Goal: Task Accomplishment & Management: Use online tool/utility

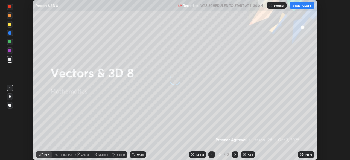
scroll to position [160, 349]
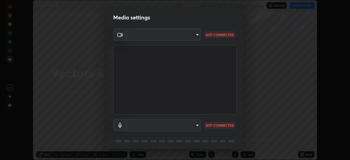
type input "e49aeff8a6be075532925ef4a91d931bd23abb9d889dd72e1c84ed1527e18f9e"
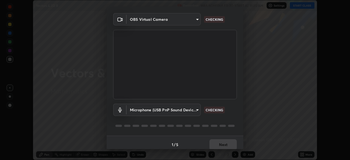
scroll to position [19, 0]
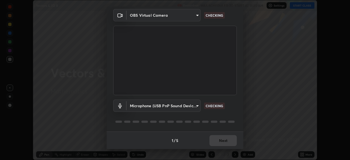
click at [195, 106] on body "Erase all Vectors & 3D 8 Recording WAS SCHEDULED TO START AT 11:30 AM Settings …" at bounding box center [175, 80] width 350 height 160
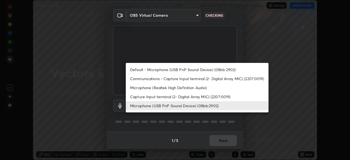
click at [195, 69] on li "Default - Microphone (USB PnP Sound Device) (08bb:2902)" at bounding box center [197, 69] width 143 height 9
type input "default"
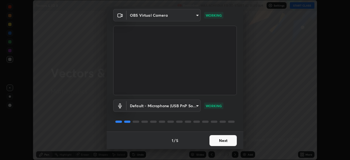
click at [221, 140] on button "Next" at bounding box center [222, 140] width 27 height 11
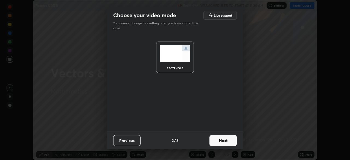
scroll to position [0, 0]
click at [222, 141] on button "Next" at bounding box center [222, 140] width 27 height 11
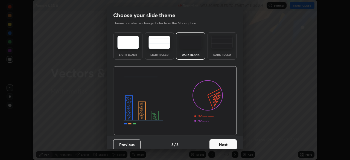
click at [224, 141] on button "Next" at bounding box center [222, 144] width 27 height 11
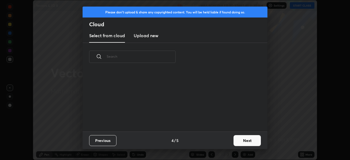
click at [239, 140] on button "Next" at bounding box center [246, 140] width 27 height 11
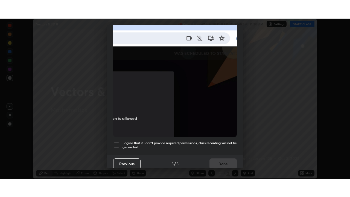
scroll to position [131, 0]
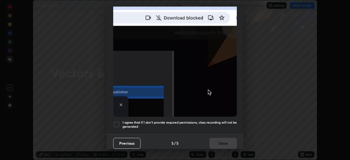
click at [220, 125] on h5 "I agree that if I don't provide required permissions, class recording will not …" at bounding box center [179, 124] width 114 height 8
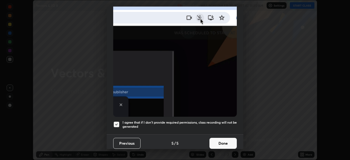
click at [223, 140] on button "Done" at bounding box center [222, 143] width 27 height 11
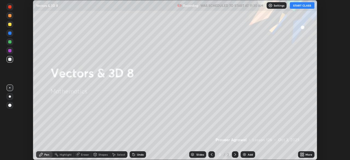
click at [303, 7] on button "START CLASS" at bounding box center [302, 5] width 25 height 7
click at [302, 155] on icon at bounding box center [302, 154] width 4 height 4
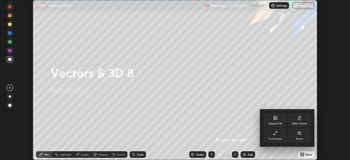
click at [279, 137] on div "Full screen" at bounding box center [275, 138] width 14 height 3
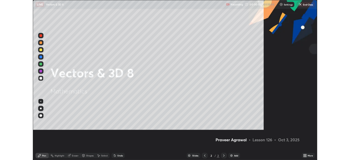
scroll to position [197, 350]
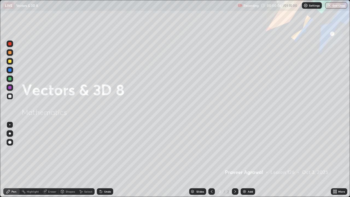
click at [245, 160] on img at bounding box center [244, 191] width 4 height 4
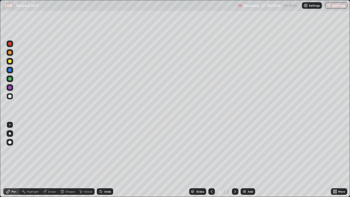
click at [10, 61] on div at bounding box center [9, 61] width 3 height 3
click at [100, 160] on icon at bounding box center [101, 191] width 2 height 2
click at [100, 160] on icon at bounding box center [101, 191] width 4 height 4
click at [100, 160] on icon at bounding box center [101, 191] width 2 height 2
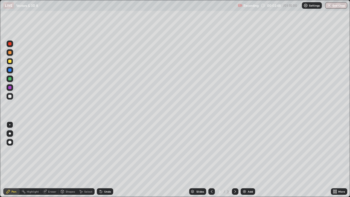
click at [101, 160] on icon at bounding box center [101, 191] width 2 height 2
click at [101, 160] on icon at bounding box center [101, 191] width 4 height 4
click at [245, 160] on img at bounding box center [244, 191] width 4 height 4
click at [8, 96] on div at bounding box center [9, 96] width 3 height 3
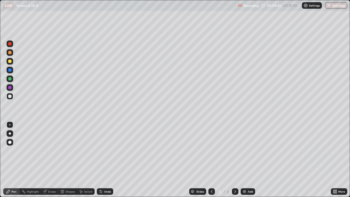
click at [102, 160] on icon at bounding box center [101, 191] width 4 height 4
click at [10, 61] on div at bounding box center [9, 61] width 3 height 3
click at [10, 97] on div at bounding box center [9, 96] width 3 height 3
click at [102, 160] on div "Undo" at bounding box center [105, 191] width 16 height 7
click at [102, 160] on icon at bounding box center [101, 191] width 4 height 4
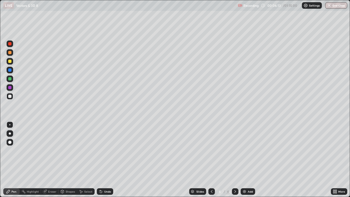
click at [102, 160] on icon at bounding box center [101, 191] width 4 height 4
click at [245, 160] on img at bounding box center [244, 191] width 4 height 4
click at [10, 62] on div at bounding box center [9, 61] width 3 height 3
click at [11, 97] on div at bounding box center [9, 96] width 3 height 3
click at [10, 62] on div at bounding box center [9, 61] width 3 height 3
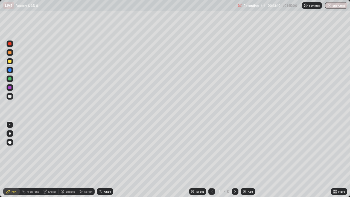
click at [10, 96] on div at bounding box center [9, 96] width 3 height 3
click at [11, 61] on div at bounding box center [9, 61] width 3 height 3
click at [90, 160] on div "Select" at bounding box center [88, 191] width 8 height 3
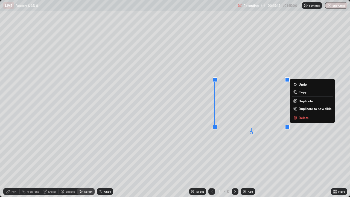
click at [301, 101] on p "Duplicate" at bounding box center [305, 101] width 14 height 4
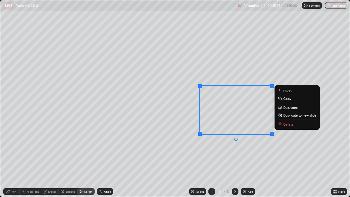
click at [240, 159] on div "0 ° Undo Copy Duplicate Duplicate to new slide Delete" at bounding box center [174, 98] width 349 height 196
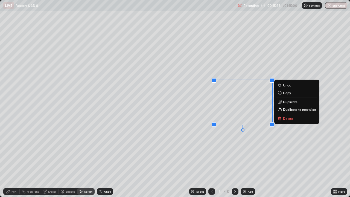
click at [195, 102] on div "0 ° Undo Copy Duplicate Duplicate to new slide Delete" at bounding box center [174, 98] width 349 height 196
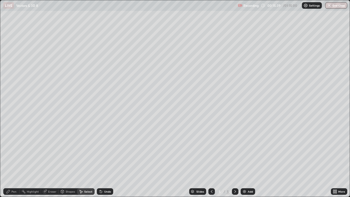
click at [17, 160] on div "Pen" at bounding box center [11, 191] width 16 height 7
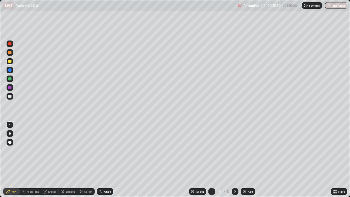
click at [10, 77] on div at bounding box center [9, 78] width 3 height 3
click at [10, 69] on div at bounding box center [9, 69] width 3 height 3
click at [10, 96] on div at bounding box center [9, 96] width 3 height 3
click at [243, 160] on img at bounding box center [244, 191] width 4 height 4
click at [11, 61] on div at bounding box center [9, 61] width 3 height 3
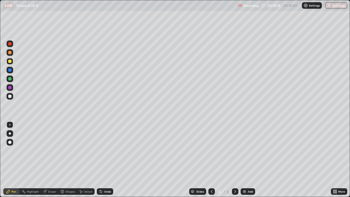
click at [12, 95] on div at bounding box center [10, 96] width 7 height 7
click at [10, 61] on div at bounding box center [9, 61] width 3 height 3
click at [11, 97] on div at bounding box center [9, 96] width 3 height 3
click at [11, 62] on div at bounding box center [9, 61] width 3 height 3
click at [11, 96] on div at bounding box center [9, 96] width 3 height 3
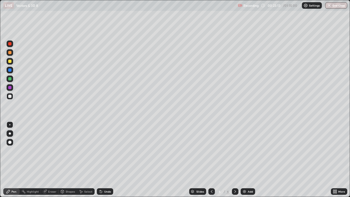
click at [10, 61] on div at bounding box center [9, 61] width 3 height 3
click at [244, 160] on img at bounding box center [244, 191] width 4 height 4
click at [11, 96] on div at bounding box center [9, 96] width 3 height 3
click at [10, 61] on div at bounding box center [9, 61] width 3 height 3
click at [244, 160] on img at bounding box center [244, 191] width 4 height 4
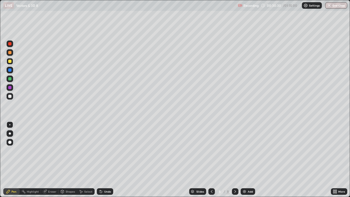
click at [10, 96] on div at bounding box center [9, 96] width 3 height 3
click at [54, 160] on div "Eraser" at bounding box center [52, 191] width 8 height 3
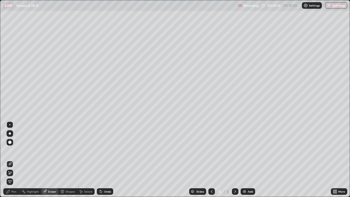
click at [18, 160] on div "Pen" at bounding box center [11, 191] width 16 height 7
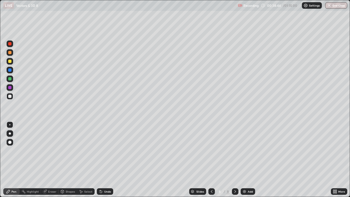
click at [10, 63] on div at bounding box center [9, 61] width 3 height 3
click at [11, 96] on div at bounding box center [9, 96] width 3 height 3
click at [245, 160] on div "Add" at bounding box center [247, 191] width 14 height 7
click at [10, 61] on div at bounding box center [9, 61] width 3 height 3
click at [10, 97] on div at bounding box center [9, 96] width 3 height 3
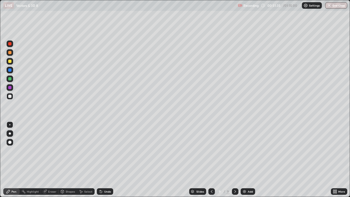
click at [244, 160] on img at bounding box center [244, 191] width 4 height 4
click at [245, 160] on img at bounding box center [244, 191] width 4 height 4
click at [10, 61] on div at bounding box center [9, 61] width 3 height 3
click at [11, 96] on div at bounding box center [9, 96] width 3 height 3
click at [11, 61] on div at bounding box center [9, 61] width 3 height 3
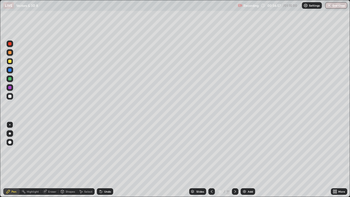
click at [13, 96] on div at bounding box center [10, 96] width 7 height 7
click at [10, 62] on div at bounding box center [9, 61] width 3 height 3
click at [11, 96] on div at bounding box center [9, 96] width 3 height 3
click at [9, 62] on div at bounding box center [9, 61] width 3 height 3
click at [10, 96] on div at bounding box center [9, 96] width 3 height 3
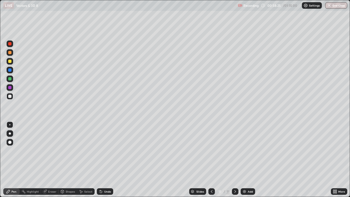
click at [10, 60] on div at bounding box center [9, 61] width 3 height 3
click at [10, 97] on div at bounding box center [9, 96] width 3 height 3
click at [245, 160] on img at bounding box center [244, 191] width 4 height 4
click at [102, 160] on div "Undo" at bounding box center [105, 191] width 16 height 7
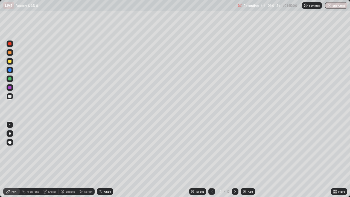
click at [103, 160] on div "Undo" at bounding box center [105, 191] width 16 height 7
click at [102, 160] on div "Undo" at bounding box center [105, 191] width 16 height 7
click at [103, 160] on div "Undo" at bounding box center [105, 191] width 16 height 7
click at [104, 160] on div "Undo" at bounding box center [105, 191] width 16 height 7
click at [105, 160] on div "Undo" at bounding box center [105, 191] width 16 height 7
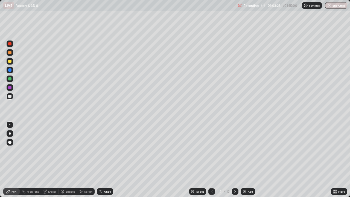
click at [10, 61] on div at bounding box center [9, 61] width 3 height 3
click at [11, 96] on div at bounding box center [9, 96] width 3 height 3
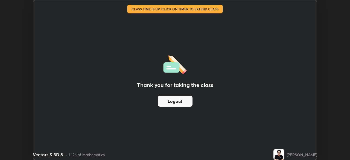
scroll to position [27164, 26974]
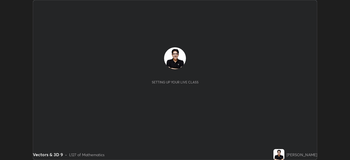
scroll to position [160, 349]
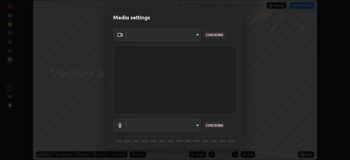
type input "e49aeff8a6be075532925ef4a91d931bd23abb9d889dd72e1c84ed1527e18f9e"
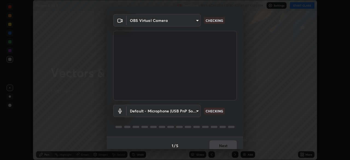
scroll to position [19, 0]
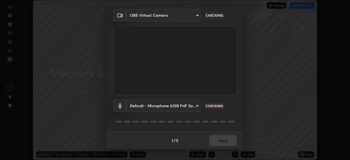
click at [192, 105] on body "Erase all Vectors & 3D 9 Recording WAS SCHEDULED TO START AT 12:55 PM Settings …" at bounding box center [175, 80] width 350 height 160
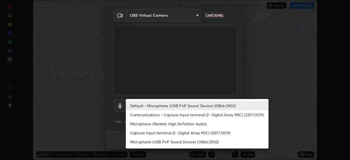
click at [189, 124] on li "Microphone (Realtek High Definition Audio)" at bounding box center [197, 123] width 143 height 9
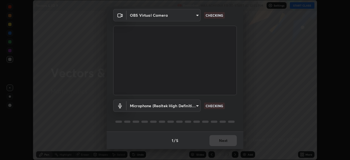
click at [194, 107] on body "Erase all Vectors & 3D 9 Recording WAS SCHEDULED TO START AT 12:55 PM Settings …" at bounding box center [175, 80] width 350 height 160
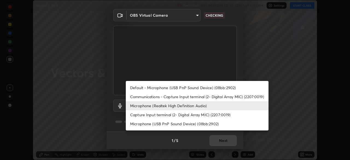
click at [194, 87] on li "Default - Microphone (USB PnP Sound Device) (08bb:2902)" at bounding box center [197, 87] width 143 height 9
type input "default"
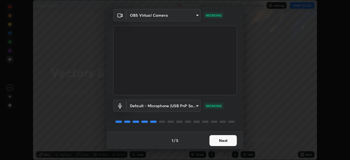
click at [222, 140] on button "Next" at bounding box center [222, 140] width 27 height 11
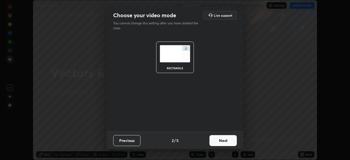
scroll to position [0, 0]
click at [223, 140] on button "Next" at bounding box center [222, 140] width 27 height 11
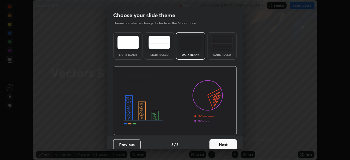
click at [225, 140] on button "Next" at bounding box center [222, 144] width 27 height 11
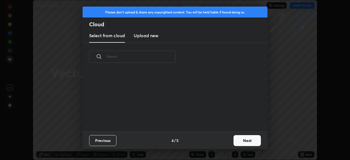
click at [240, 140] on button "Next" at bounding box center [246, 140] width 27 height 11
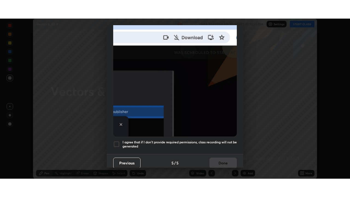
scroll to position [130, 0]
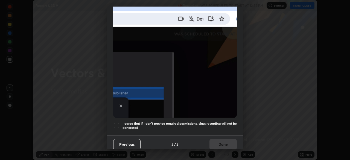
click at [221, 125] on h5 "I agree that if I don't provide required permissions, class recording will not …" at bounding box center [179, 125] width 114 height 8
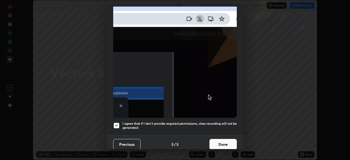
click at [221, 141] on button "Done" at bounding box center [222, 144] width 27 height 11
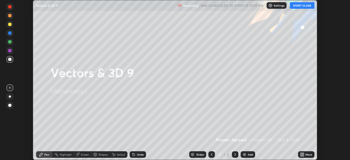
click at [300, 7] on button "START CLASS" at bounding box center [302, 5] width 25 height 7
click at [303, 154] on icon at bounding box center [302, 153] width 1 height 1
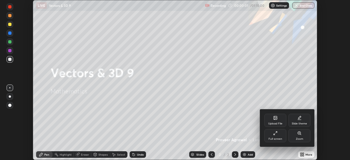
click at [278, 135] on div "Full screen" at bounding box center [275, 135] width 22 height 13
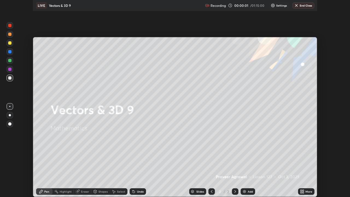
scroll to position [197, 350]
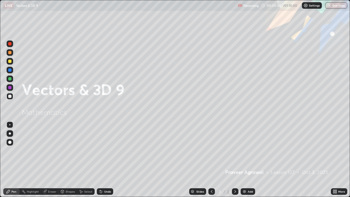
click at [242, 160] on img at bounding box center [244, 191] width 4 height 4
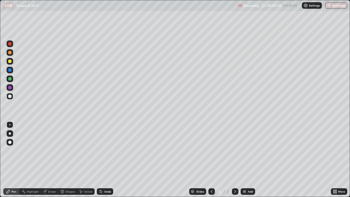
click at [106, 160] on div "Undo" at bounding box center [107, 191] width 7 height 3
click at [107, 160] on div "Undo" at bounding box center [105, 191] width 16 height 7
click at [109, 160] on div "Undo" at bounding box center [104, 191] width 19 height 11
click at [245, 160] on img at bounding box center [244, 191] width 4 height 4
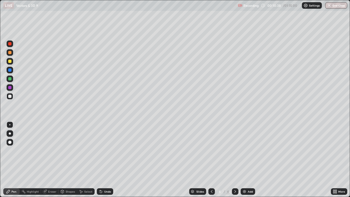
click at [10, 61] on div at bounding box center [9, 61] width 3 height 3
click at [11, 80] on div at bounding box center [10, 78] width 7 height 7
click at [12, 70] on div at bounding box center [10, 70] width 7 height 7
click at [11, 96] on div at bounding box center [9, 96] width 3 height 3
click at [246, 160] on div "Slides 4 / 4 Add" at bounding box center [221, 191] width 217 height 11
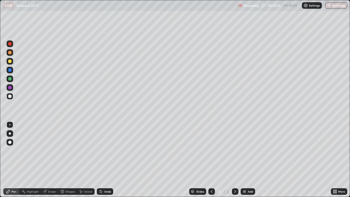
click at [243, 160] on img at bounding box center [244, 191] width 4 height 4
click at [11, 60] on div at bounding box center [9, 61] width 3 height 3
click at [11, 78] on div at bounding box center [9, 78] width 3 height 3
click at [10, 71] on div at bounding box center [9, 69] width 3 height 3
click at [10, 96] on div at bounding box center [9, 96] width 3 height 3
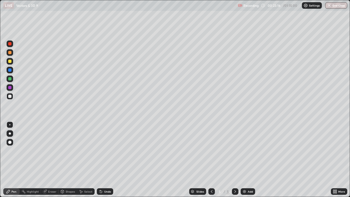
click at [243, 160] on img at bounding box center [244, 191] width 4 height 4
click at [244, 160] on img at bounding box center [244, 191] width 4 height 4
click at [104, 160] on div "Undo" at bounding box center [107, 191] width 7 height 3
click at [106, 160] on div "Undo" at bounding box center [107, 191] width 7 height 3
click at [88, 160] on div "Select" at bounding box center [88, 191] width 8 height 3
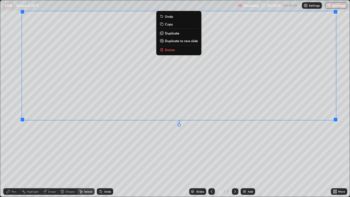
click at [318, 142] on div "0 ° Undo Copy Duplicate Duplicate to new slide Delete" at bounding box center [174, 98] width 349 height 196
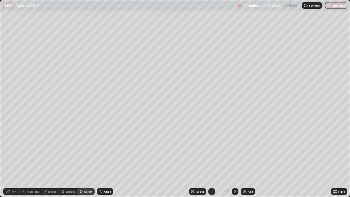
click at [16, 160] on div "Pen" at bounding box center [11, 191] width 16 height 7
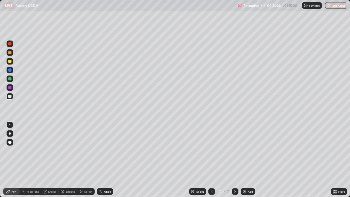
click at [10, 63] on div at bounding box center [9, 61] width 3 height 3
click at [10, 97] on div at bounding box center [9, 96] width 3 height 3
click at [10, 78] on div at bounding box center [9, 78] width 3 height 3
click at [101, 160] on icon at bounding box center [101, 191] width 2 height 2
click at [100, 160] on icon at bounding box center [101, 191] width 2 height 2
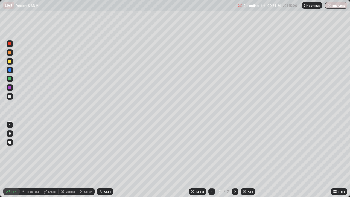
click at [100, 160] on icon at bounding box center [100, 190] width 1 height 1
click at [100, 160] on icon at bounding box center [101, 191] width 2 height 2
click at [9, 96] on div at bounding box center [9, 96] width 3 height 3
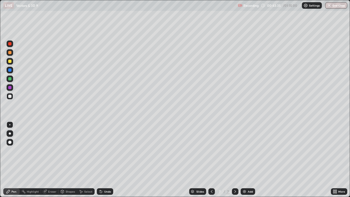
click at [11, 62] on div at bounding box center [9, 61] width 3 height 3
click at [243, 160] on img at bounding box center [244, 191] width 4 height 4
click at [11, 95] on div at bounding box center [10, 96] width 7 height 7
click at [10, 62] on div at bounding box center [9, 61] width 3 height 3
click at [100, 160] on icon at bounding box center [101, 191] width 2 height 2
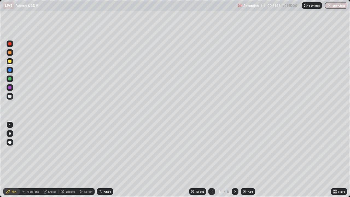
click at [244, 160] on img at bounding box center [244, 191] width 4 height 4
click at [11, 96] on div at bounding box center [9, 96] width 3 height 3
click at [108, 160] on div "Undo" at bounding box center [107, 191] width 7 height 3
click at [106, 160] on div "Undo" at bounding box center [107, 191] width 7 height 3
click at [10, 61] on div at bounding box center [9, 61] width 3 height 3
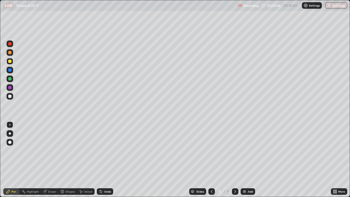
click at [11, 96] on div at bounding box center [9, 96] width 3 height 3
click at [55, 160] on div "Eraser" at bounding box center [52, 191] width 8 height 3
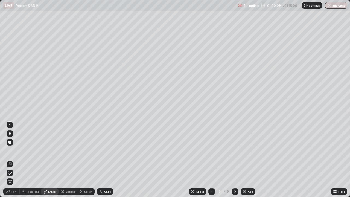
click at [16, 160] on div "Pen" at bounding box center [13, 191] width 5 height 3
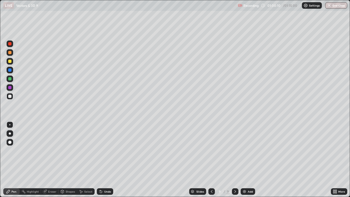
click at [10, 62] on div at bounding box center [9, 61] width 3 height 3
click at [243, 160] on img at bounding box center [244, 191] width 4 height 4
click at [9, 96] on div at bounding box center [9, 96] width 3 height 3
click at [52, 160] on div "Eraser" at bounding box center [49, 191] width 17 height 7
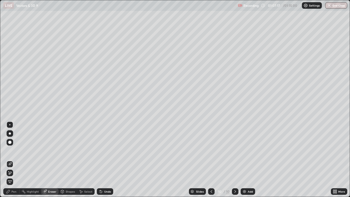
click at [17, 160] on div "Pen" at bounding box center [11, 191] width 16 height 7
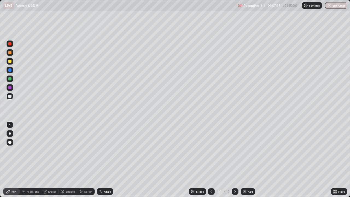
click at [10, 61] on div at bounding box center [9, 61] width 3 height 3
click at [333, 4] on button "End Class" at bounding box center [336, 5] width 22 height 7
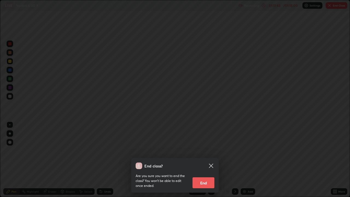
click at [207, 160] on button "End" at bounding box center [203, 182] width 22 height 11
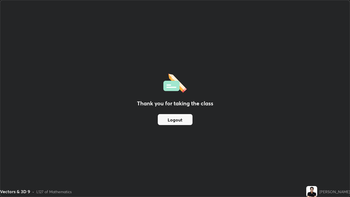
click at [186, 121] on button "Logout" at bounding box center [175, 119] width 35 height 11
